Goal: Information Seeking & Learning: Learn about a topic

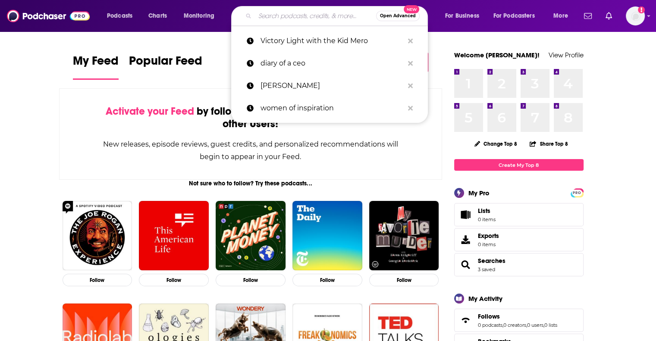
click at [279, 18] on input "Search podcasts, credits, & more..." at bounding box center [315, 16] width 121 height 14
type input "m"
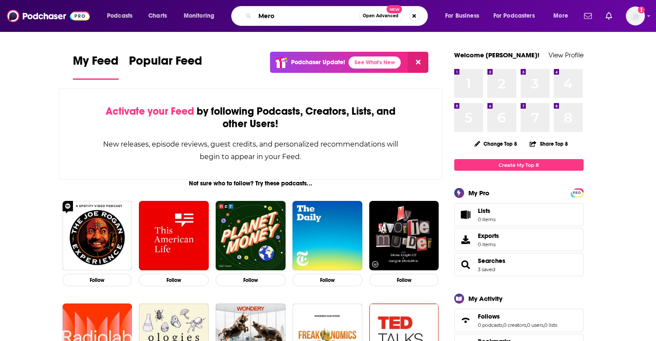
type input "Mero"
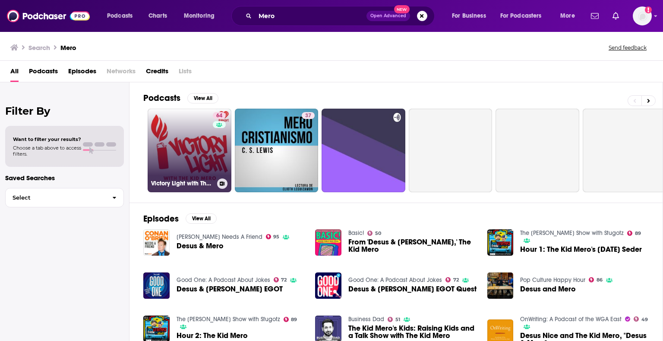
click at [193, 147] on link "64 Victory Light with The Kid Mero" at bounding box center [190, 151] width 84 height 84
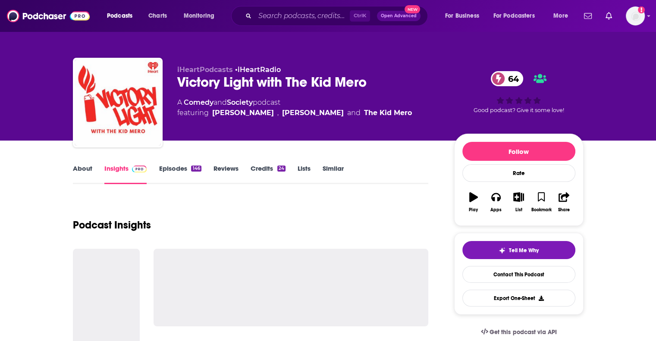
click at [173, 166] on link "Episodes 146" at bounding box center [180, 174] width 42 height 20
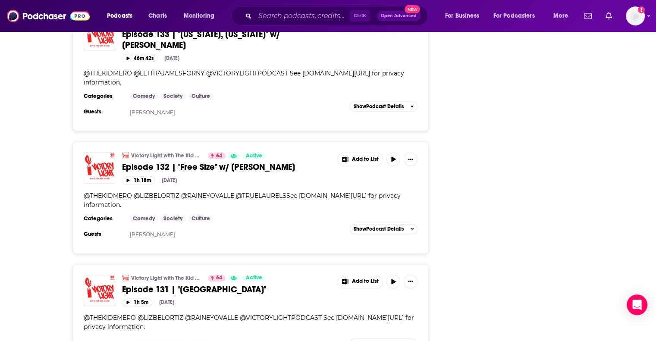
scroll to position [940, 0]
